Goal: Transaction & Acquisition: Purchase product/service

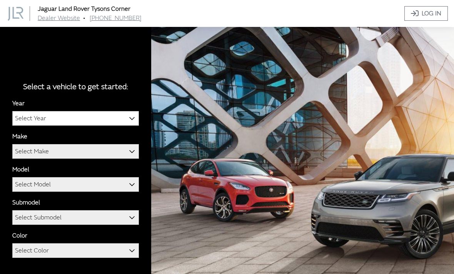
click at [136, 125] on span at bounding box center [131, 117] width 13 height 13
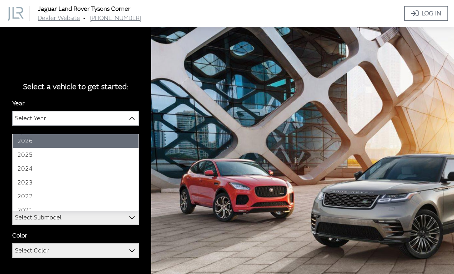
select select "43"
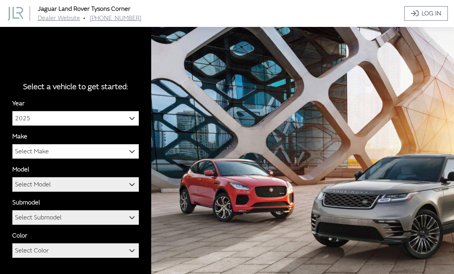
click at [129, 147] on b at bounding box center [129, 147] width 0 height 0
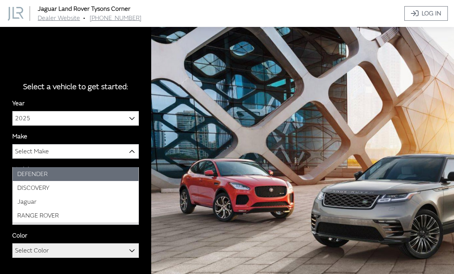
select select "66"
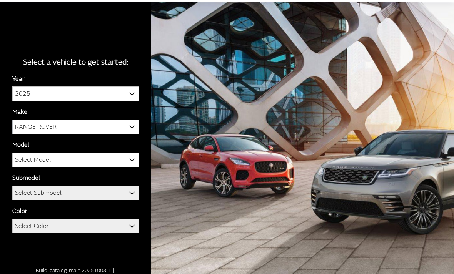
scroll to position [27, 0]
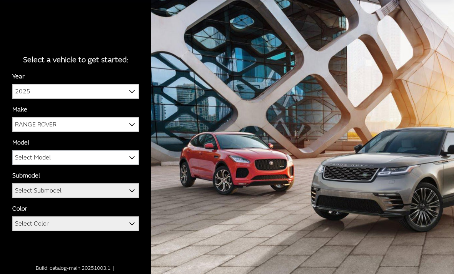
click at [128, 164] on span at bounding box center [131, 157] width 13 height 13
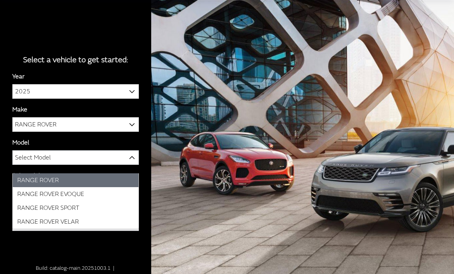
select select "1348"
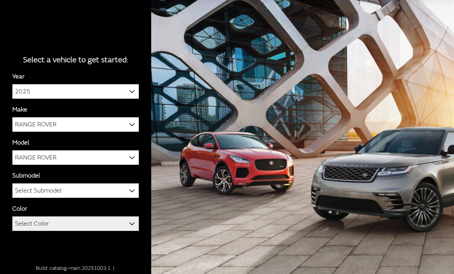
click at [129, 186] on b at bounding box center [129, 186] width 0 height 0
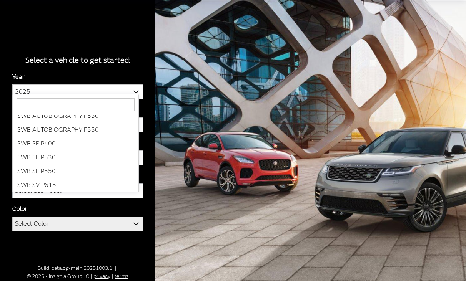
scroll to position [75, 0]
select select "3880"
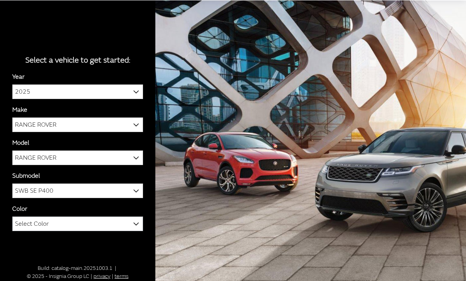
click at [141, 230] on span at bounding box center [136, 223] width 13 height 13
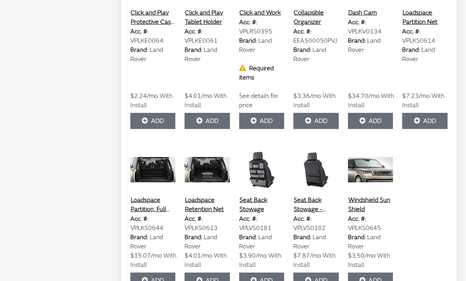
scroll to position [1423, 0]
click at [379, 214] on button "Windshield Sun Shield" at bounding box center [370, 204] width 45 height 19
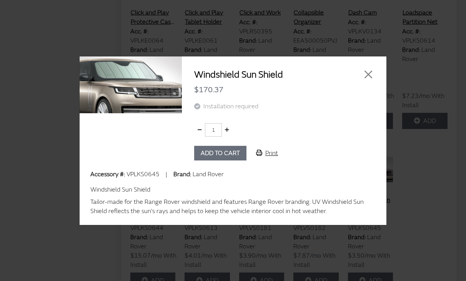
click at [224, 161] on button "Add to cart" at bounding box center [220, 153] width 52 height 15
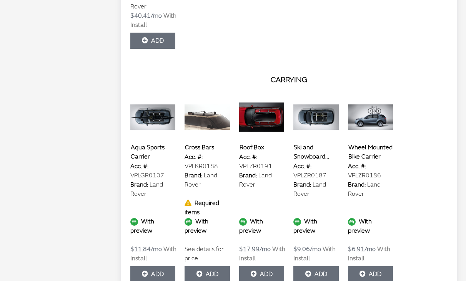
scroll to position [0, 0]
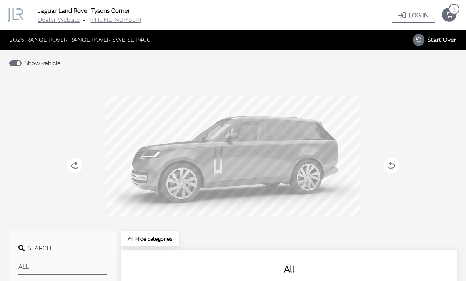
click at [451, 11] on span "1" at bounding box center [454, 9] width 11 height 11
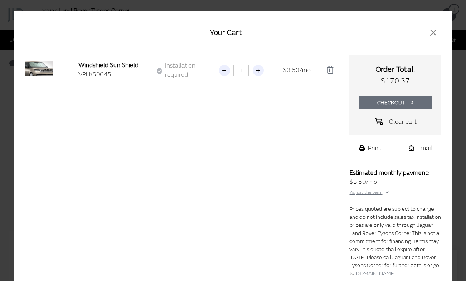
click at [108, 66] on div "Windshield Sun Shield" at bounding box center [118, 65] width 80 height 9
click at [121, 69] on div "Windshield Sun Shield" at bounding box center [118, 65] width 80 height 9
click at [407, 97] on button "Checkout" at bounding box center [395, 102] width 73 height 13
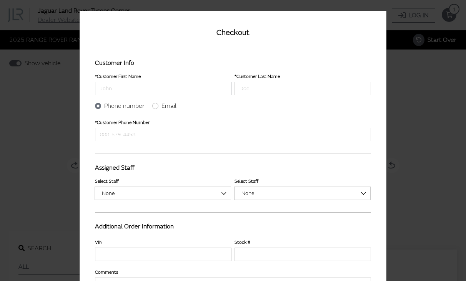
click at [183, 90] on input "Customer First Name" at bounding box center [163, 88] width 136 height 13
type input "[PERSON_NAME]"
click at [253, 88] on input "Customer Last Name" at bounding box center [302, 88] width 136 height 13
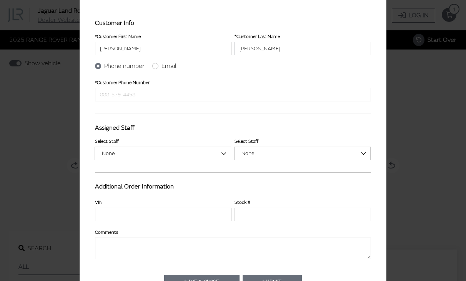
scroll to position [46, 0]
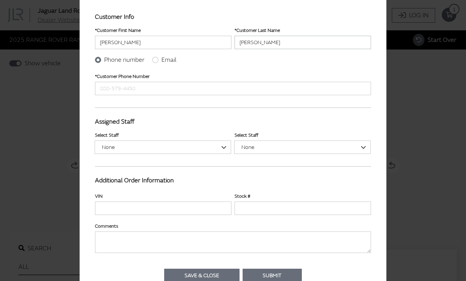
type input "[PERSON_NAME]"
click at [165, 91] on input "Customer Phone Number" at bounding box center [233, 88] width 276 height 13
type input "7578711215"
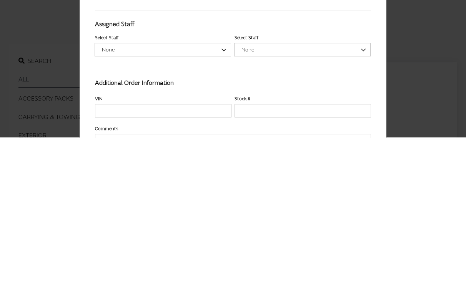
scroll to position [0, 0]
